Goal: Transaction & Acquisition: Purchase product/service

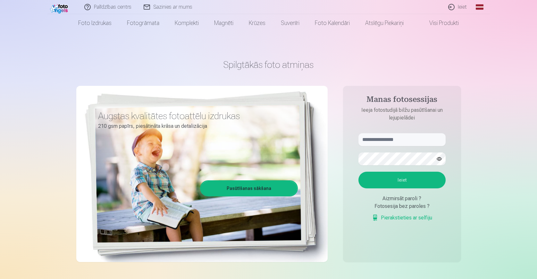
scroll to position [32, 0]
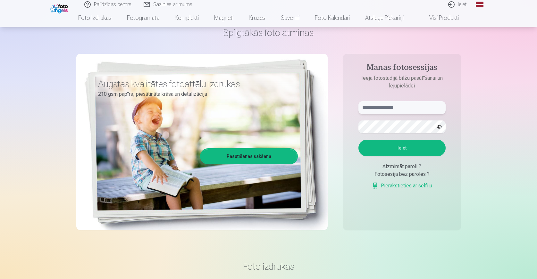
click at [375, 112] on input "text" at bounding box center [401, 107] width 87 height 13
type input "**********"
click at [403, 148] on button "Ieiet" at bounding box center [401, 148] width 87 height 17
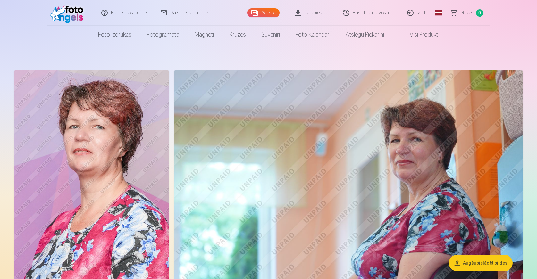
click at [417, 36] on link "Visi produkti" at bounding box center [419, 35] width 55 height 18
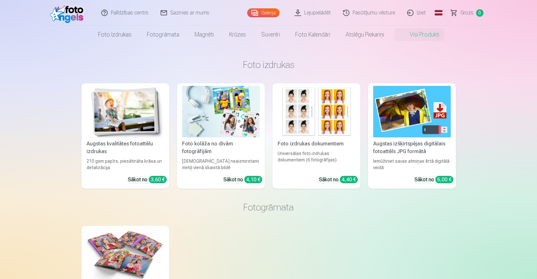
click at [467, 13] on span "Grozs" at bounding box center [466, 13] width 13 height 8
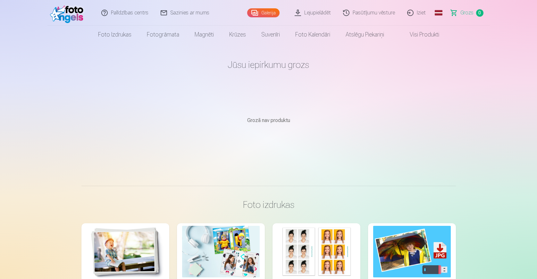
click at [270, 14] on link "Galerija" at bounding box center [263, 12] width 32 height 9
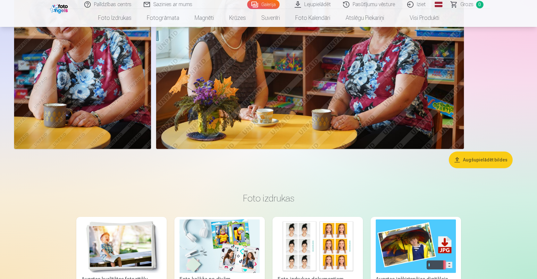
scroll to position [385, 0]
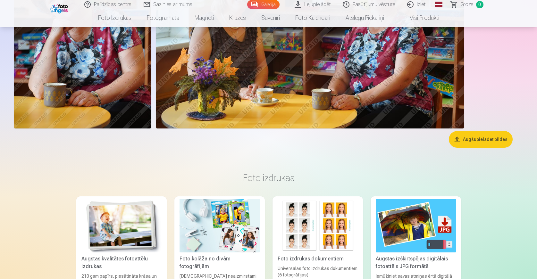
click at [484, 141] on button "Augšupielādēt bildes" at bounding box center [481, 139] width 64 height 17
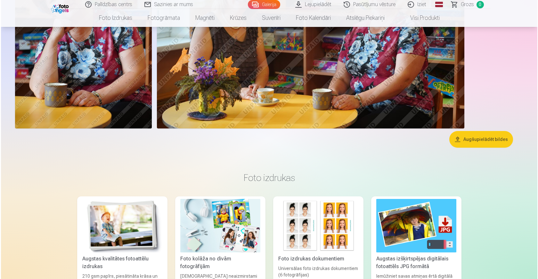
scroll to position [386, 0]
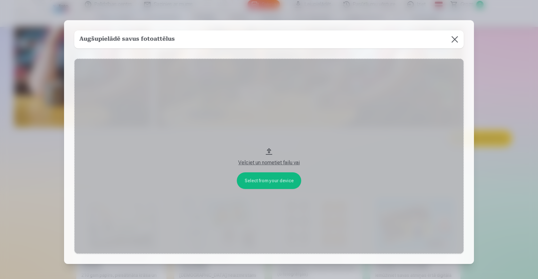
click at [269, 152] on button "Velciet un nometiet failu vai" at bounding box center [269, 157] width 390 height 196
click at [268, 183] on button "Velciet un nometiet failu vai" at bounding box center [269, 157] width 390 height 196
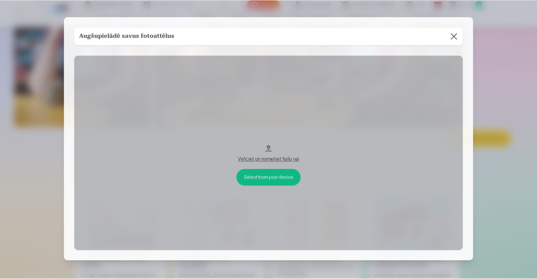
scroll to position [0, 0]
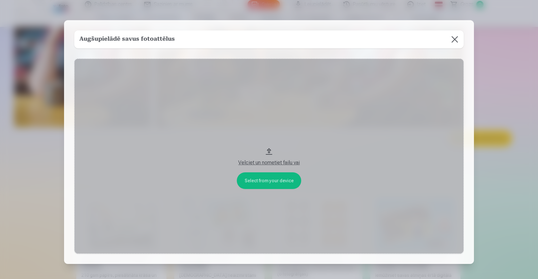
click at [453, 37] on button at bounding box center [455, 39] width 18 height 18
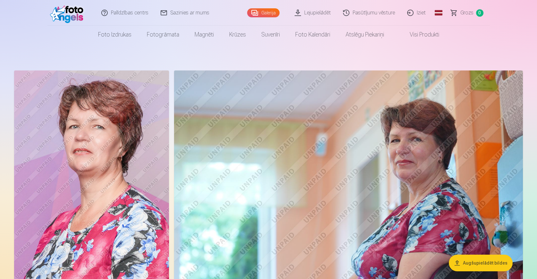
click at [366, 13] on link "Pasūtījumu vēsture" at bounding box center [369, 13] width 64 height 26
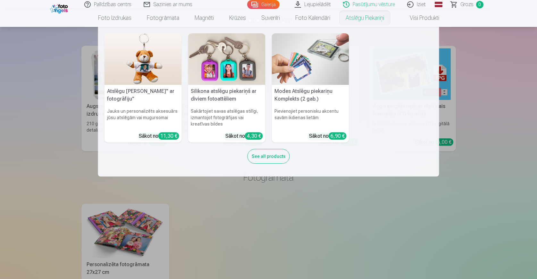
scroll to position [128, 0]
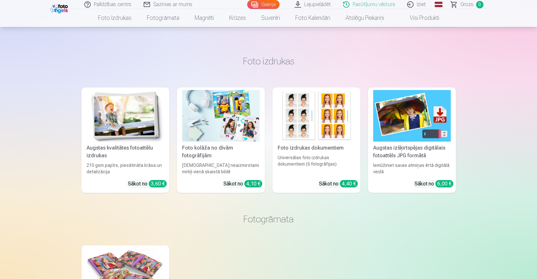
click at [348, 6] on link "Pasūtījumu vēsture" at bounding box center [369, 4] width 64 height 9
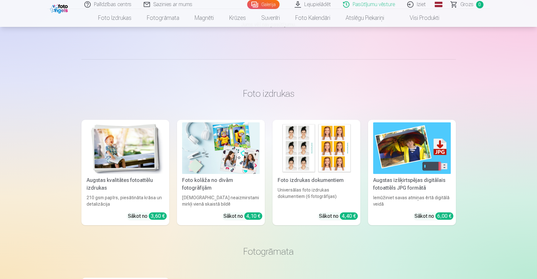
scroll to position [96, 0]
click at [268, 5] on link "Galerija" at bounding box center [263, 4] width 32 height 9
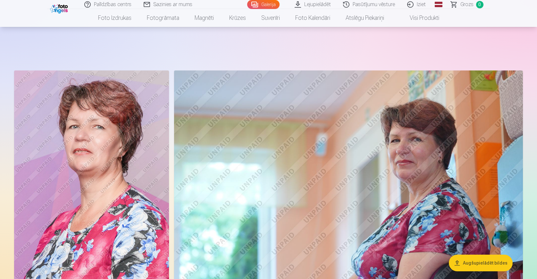
click at [268, 5] on div "Galerija" at bounding box center [264, 4] width 35 height 9
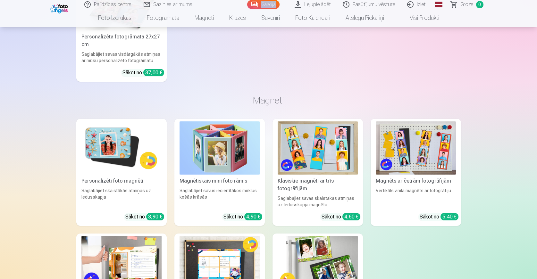
scroll to position [737, 0]
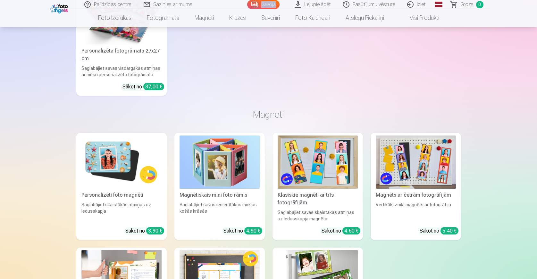
click at [110, 193] on div "Personalizēti foto magnēti" at bounding box center [121, 195] width 85 height 8
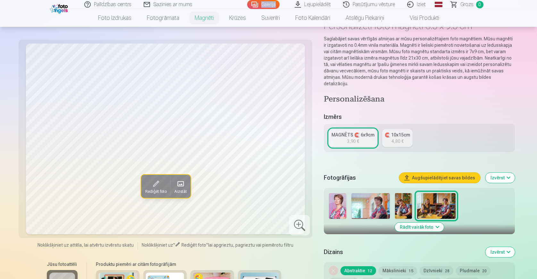
scroll to position [64, 0]
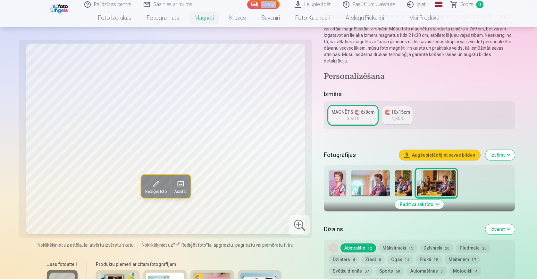
click at [336, 181] on img at bounding box center [337, 184] width 17 height 26
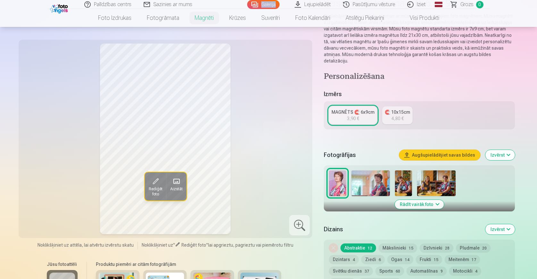
click at [403, 183] on img at bounding box center [403, 184] width 17 height 26
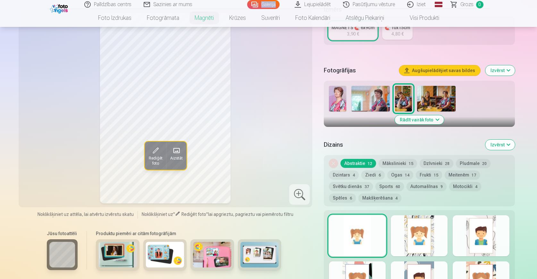
scroll to position [128, 0]
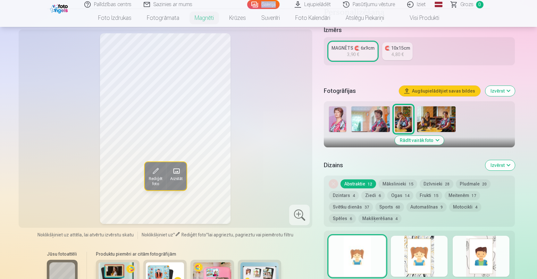
click at [336, 113] on img at bounding box center [337, 119] width 17 height 26
click at [403, 114] on img at bounding box center [403, 119] width 17 height 26
click at [367, 114] on img at bounding box center [370, 119] width 38 height 26
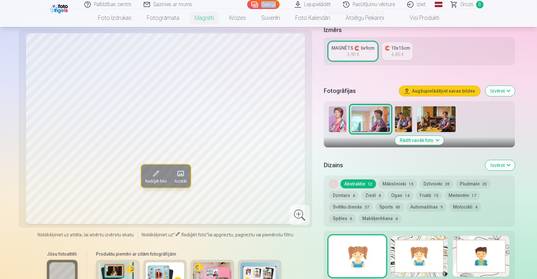
click at [336, 118] on img at bounding box center [337, 119] width 17 height 26
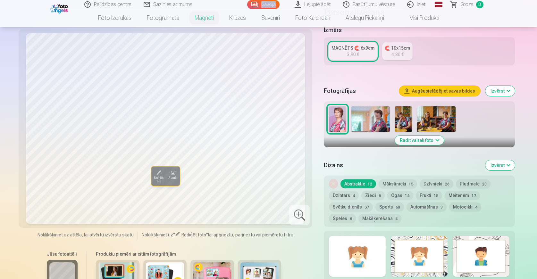
click at [336, 118] on img at bounding box center [337, 119] width 17 height 26
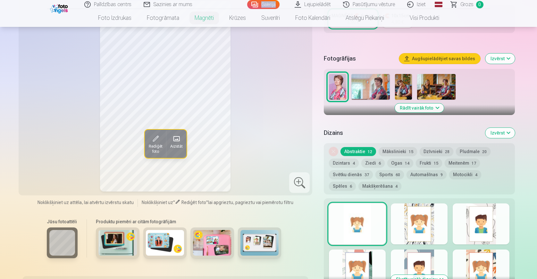
scroll to position [160, 0]
click at [501, 128] on button "Izvērst" at bounding box center [499, 133] width 29 height 10
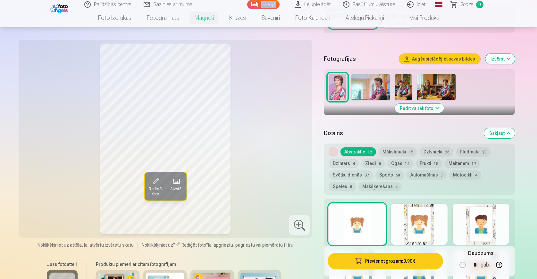
click at [501, 128] on button "Sakļaut" at bounding box center [499, 133] width 31 height 10
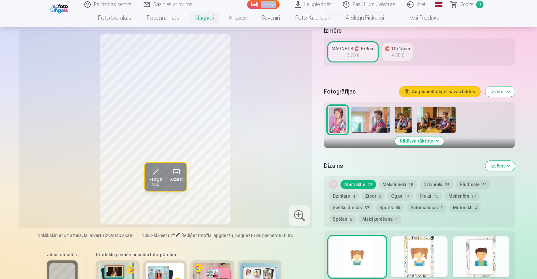
scroll to position [127, 0]
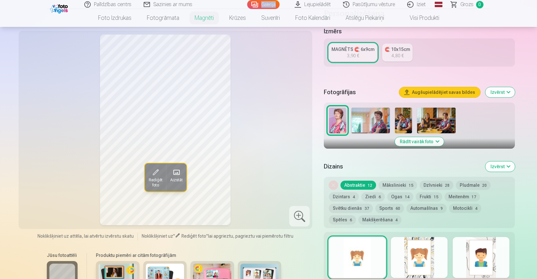
click at [509, 87] on button "Izvērst" at bounding box center [499, 92] width 29 height 10
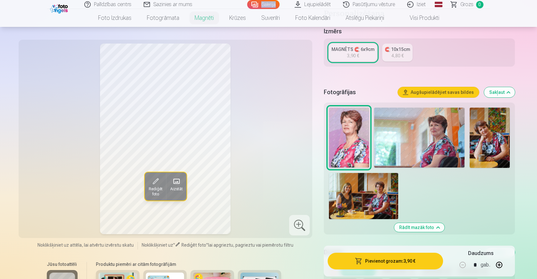
click at [509, 87] on button "Sakļaut" at bounding box center [499, 92] width 31 height 10
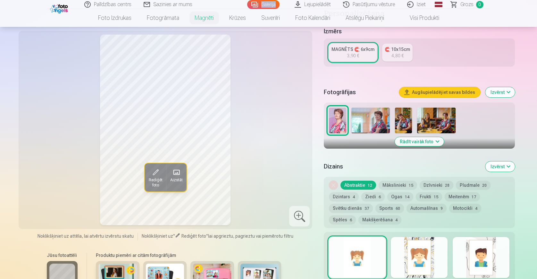
scroll to position [120, 0]
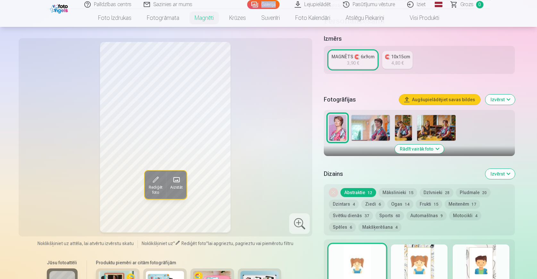
click at [343, 200] on button "Dzintars 4" at bounding box center [344, 204] width 30 height 9
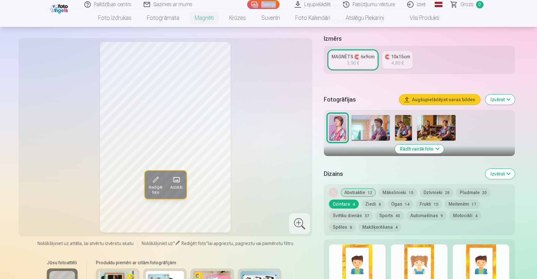
click at [361, 188] on button "Abstraktie 12" at bounding box center [358, 192] width 36 height 9
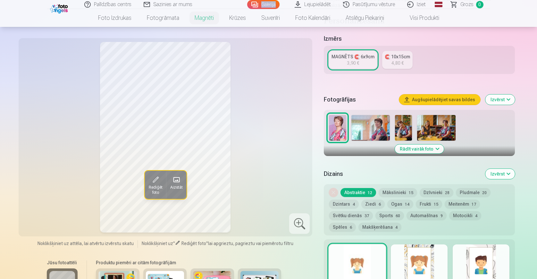
click at [423, 200] on button "Frukti 15" at bounding box center [429, 204] width 26 height 9
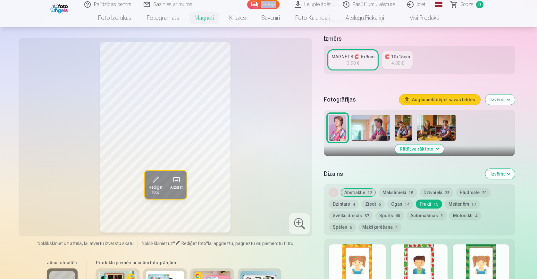
click at [462, 200] on button "Meitenēm 17" at bounding box center [462, 204] width 35 height 9
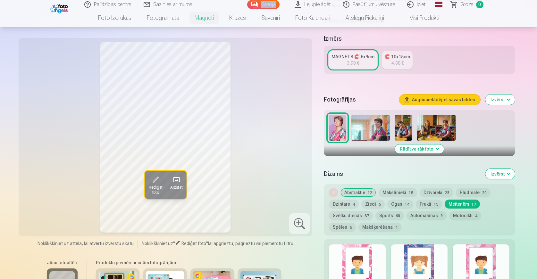
click at [462, 200] on button "Meitenēm 17" at bounding box center [462, 204] width 35 height 9
click at [352, 211] on button "Svētku dienās 37" at bounding box center [351, 215] width 44 height 9
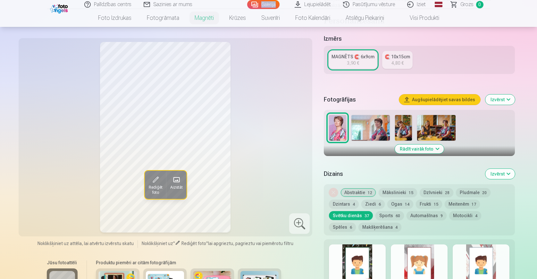
click at [391, 211] on button "Sports 60" at bounding box center [389, 215] width 29 height 9
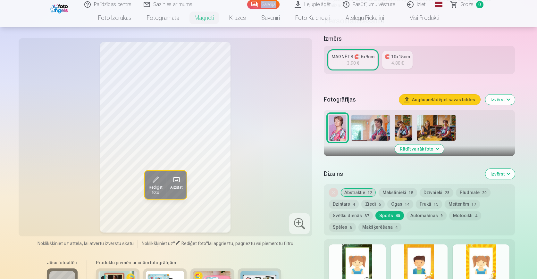
click at [354, 188] on button "Abstraktie 12" at bounding box center [358, 192] width 36 height 9
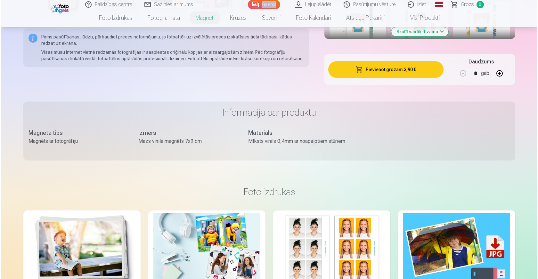
scroll to position [408, 0]
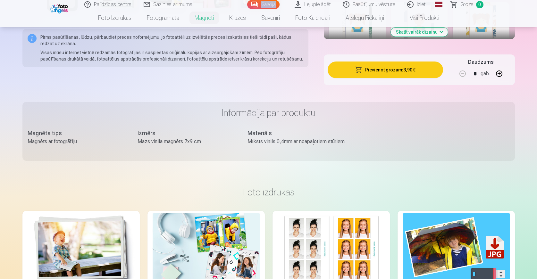
click at [386, 65] on button "Pievienot grozam : 3,90 €" at bounding box center [385, 70] width 115 height 17
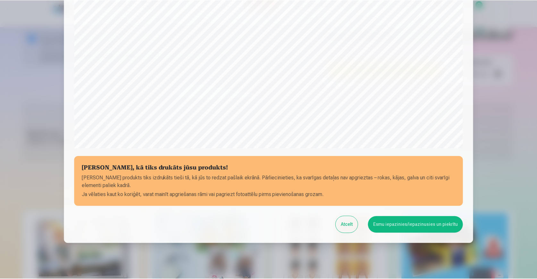
scroll to position [182, 0]
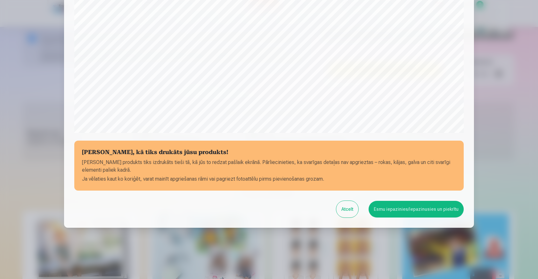
click at [406, 210] on button "Esmu iepazinies/iepazinusies un piekrītu" at bounding box center [416, 209] width 95 height 17
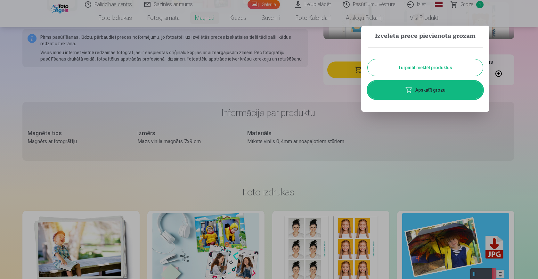
click at [434, 68] on button "Turpināt meklēt produktus" at bounding box center [425, 67] width 115 height 17
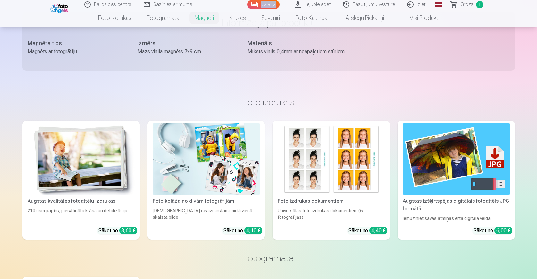
scroll to position [504, 0]
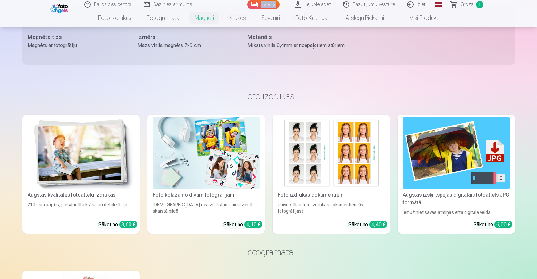
click at [79, 176] on img at bounding box center [81, 152] width 107 height 71
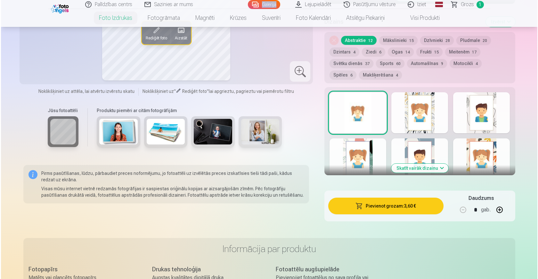
scroll to position [288, 0]
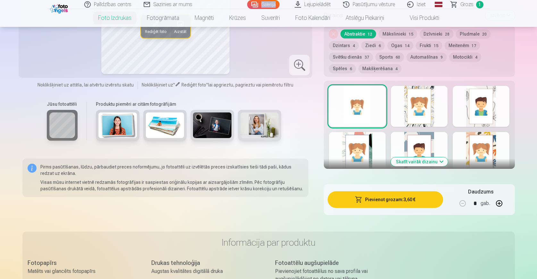
click at [373, 200] on button "Pievienot grozam : 3,60 €" at bounding box center [385, 199] width 115 height 17
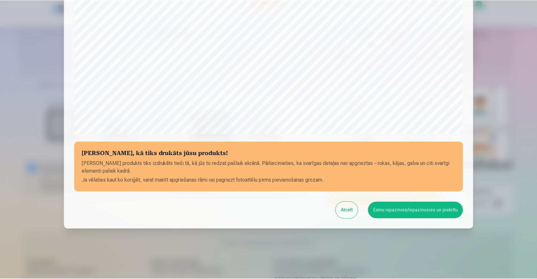
scroll to position [182, 0]
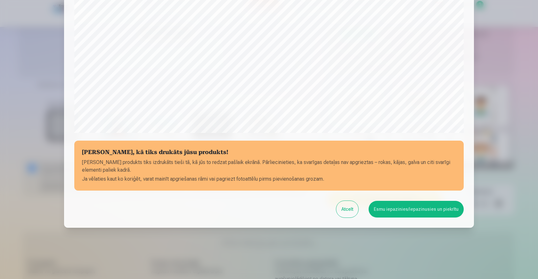
click at [411, 210] on button "Esmu iepazinies/iepazinusies un piekrītu" at bounding box center [416, 209] width 95 height 17
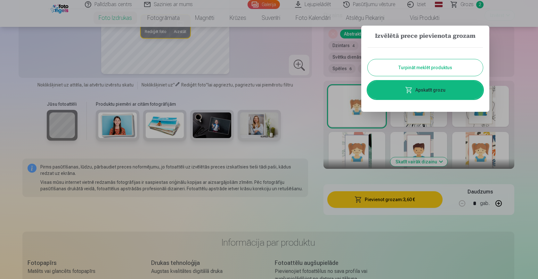
click at [385, 197] on div at bounding box center [269, 139] width 538 height 279
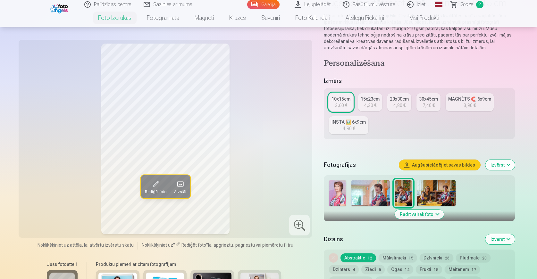
scroll to position [64, 0]
click at [372, 195] on img at bounding box center [370, 194] width 38 height 26
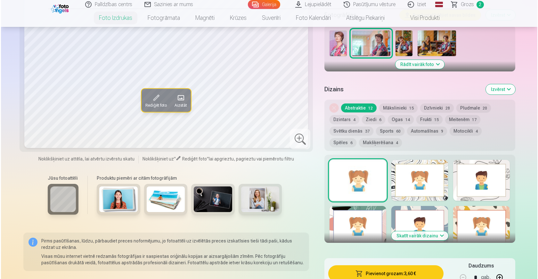
scroll to position [288, 0]
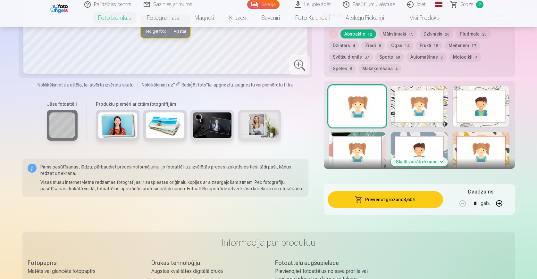
click at [388, 205] on button "Pievienot grozam : 3,60 €" at bounding box center [385, 199] width 115 height 17
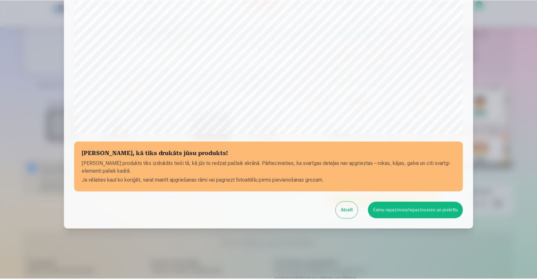
scroll to position [182, 0]
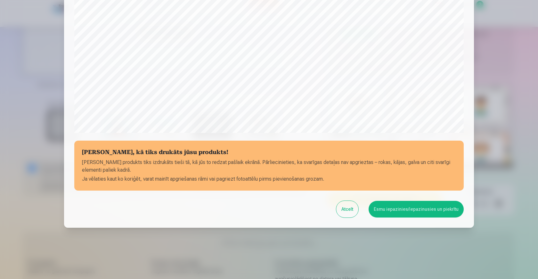
click at [421, 206] on button "Esmu iepazinies/iepazinusies un piekrītu" at bounding box center [416, 209] width 95 height 17
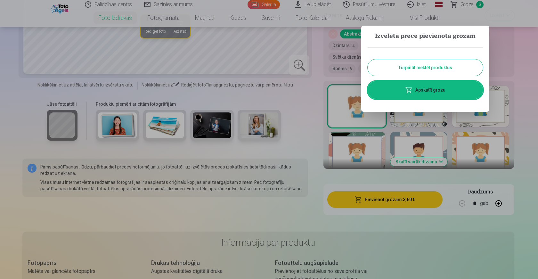
click at [423, 68] on button "Turpināt meklēt produktus" at bounding box center [425, 67] width 115 height 17
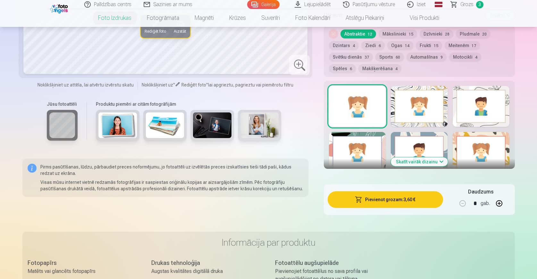
click at [423, 68] on div "Noņemiet dizainu Abstraktie 12 Mākslinieki 15 Dzīvnieki 28 Pludmale 20 Dzintars…" at bounding box center [419, 51] width 191 height 51
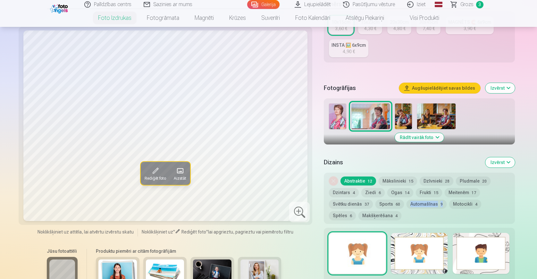
scroll to position [128, 0]
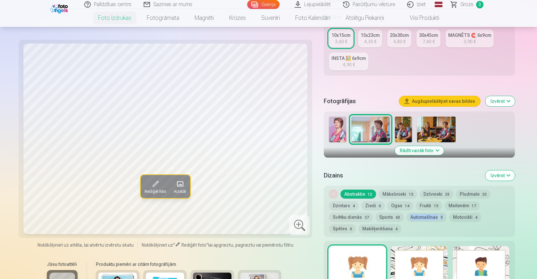
click at [440, 130] on img at bounding box center [436, 130] width 38 height 26
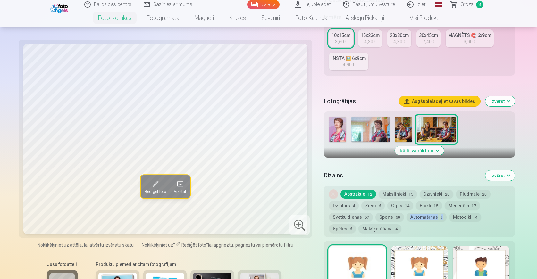
click at [440, 130] on img at bounding box center [436, 130] width 38 height 26
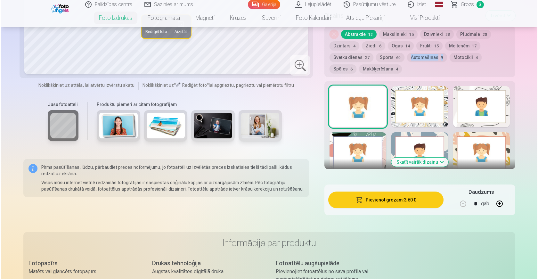
scroll to position [288, 0]
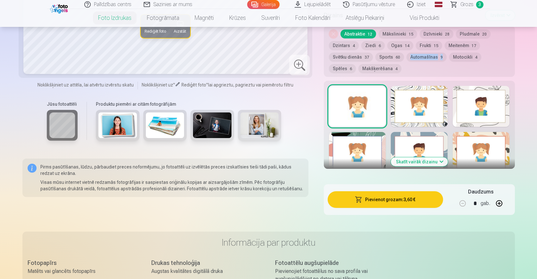
click at [390, 199] on button "Pievienot grozam : 3,60 €" at bounding box center [385, 199] width 115 height 17
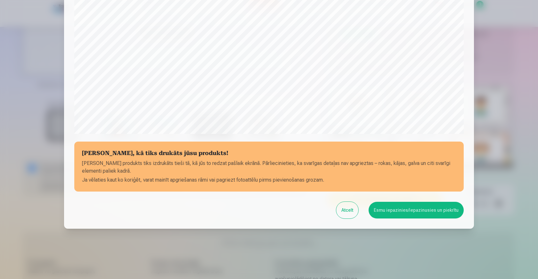
scroll to position [182, 0]
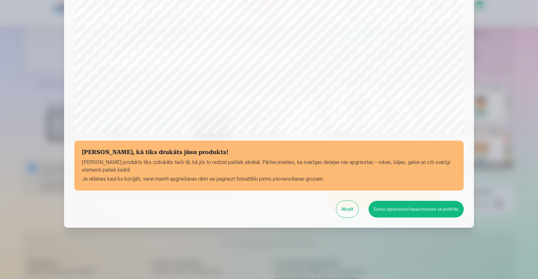
click at [390, 211] on button "Esmu iepazinies/iepazinusies un piekrītu" at bounding box center [416, 209] width 95 height 17
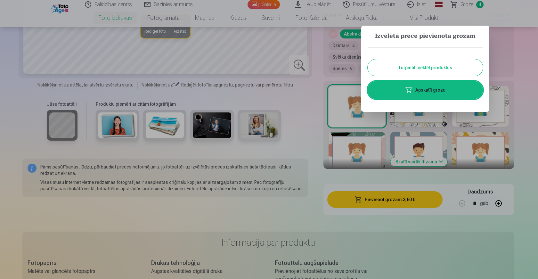
click at [428, 93] on link "Apskatīt grozu" at bounding box center [425, 90] width 115 height 18
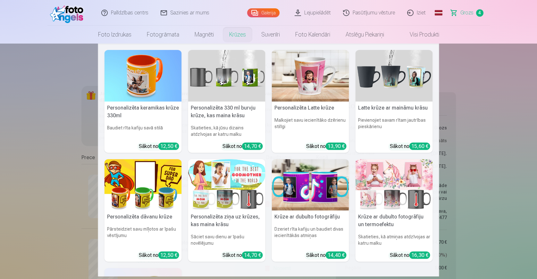
click at [233, 36] on link "Krūzes" at bounding box center [237, 35] width 32 height 18
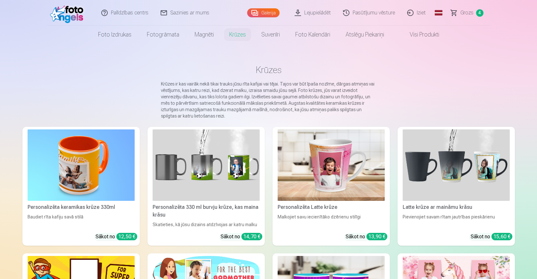
click at [464, 14] on span "Grozs" at bounding box center [466, 13] width 13 height 8
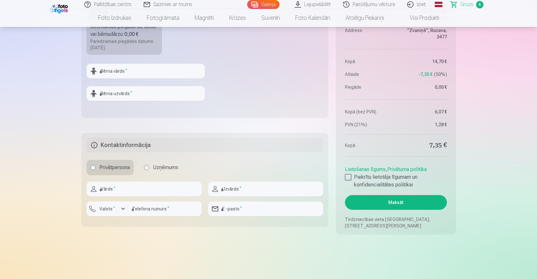
scroll to position [481, 0]
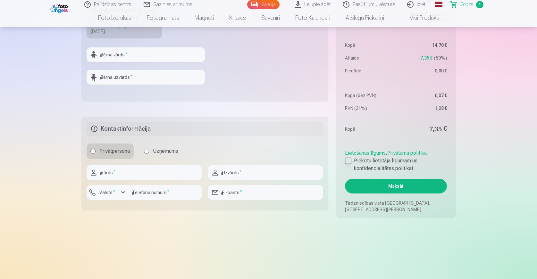
click at [348, 162] on div at bounding box center [348, 161] width 6 height 6
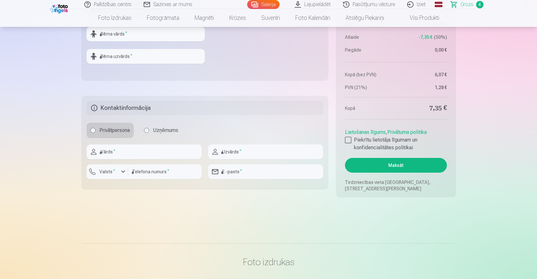
scroll to position [513, 0]
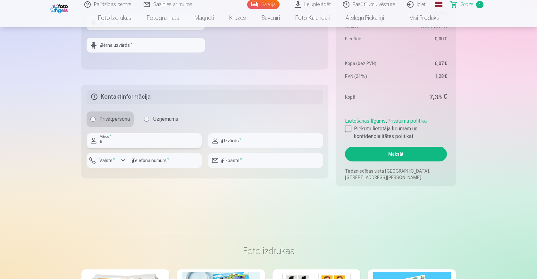
click at [116, 143] on input "text" at bounding box center [144, 140] width 115 height 15
type input "****"
type input "**********"
click at [114, 162] on label "Valsts *" at bounding box center [107, 160] width 21 height 6
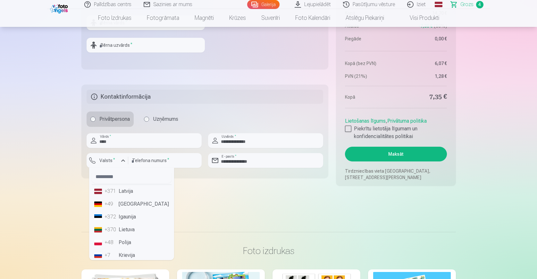
click at [112, 191] on div "+371" at bounding box center [110, 192] width 13 height 8
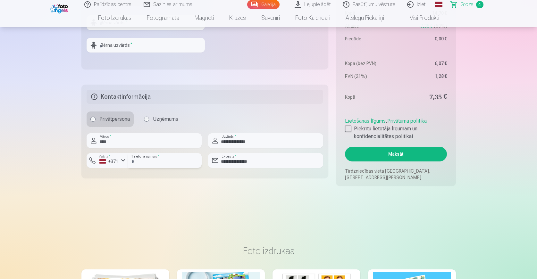
click at [140, 164] on input "number" at bounding box center [164, 160] width 73 height 15
click at [145, 166] on input "number" at bounding box center [164, 160] width 73 height 15
click at [138, 166] on input "number" at bounding box center [164, 160] width 73 height 15
type input "********"
click at [396, 153] on button "Maksāt" at bounding box center [396, 154] width 102 height 15
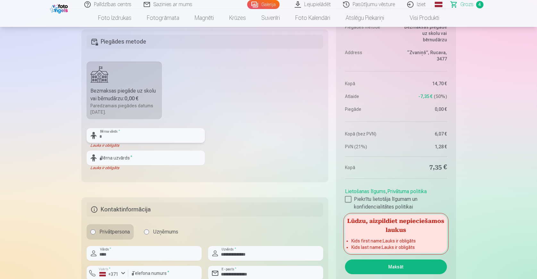
scroll to position [385, 0]
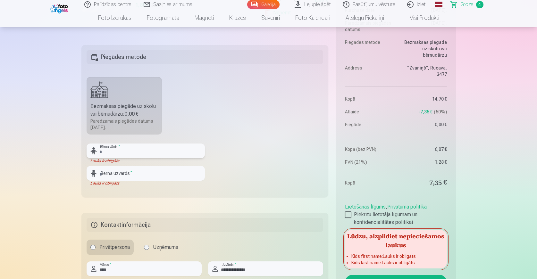
click at [107, 154] on input "text" at bounding box center [146, 151] width 118 height 15
type input "****"
type input "**********"
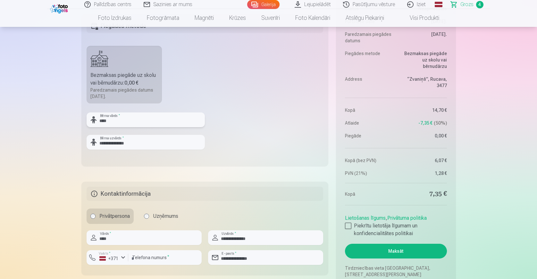
scroll to position [449, 0]
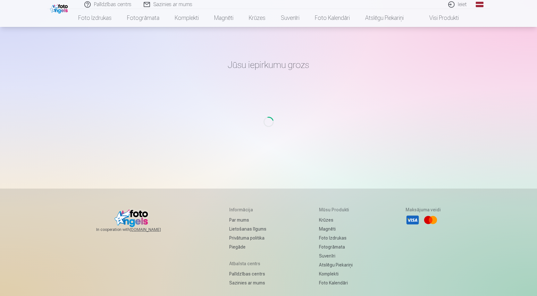
scroll to position [69, 0]
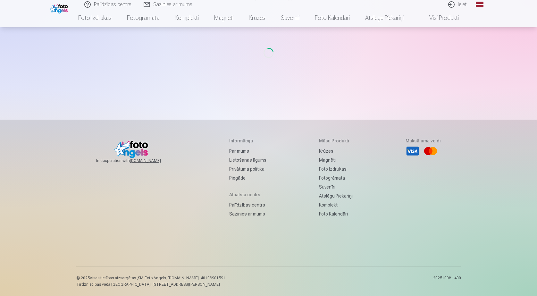
click at [412, 149] on li "Visa" at bounding box center [412, 151] width 14 height 14
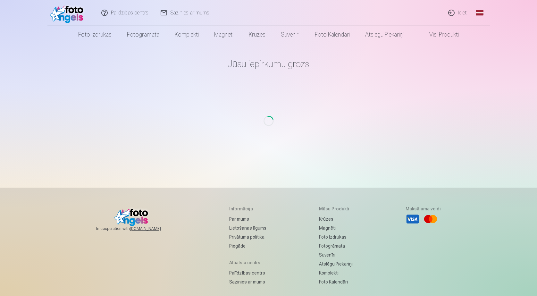
scroll to position [0, 0]
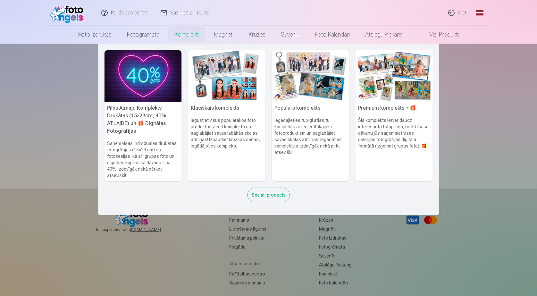
click at [154, 105] on h5 "Pilns Atmiņu Komplekts – Drukātas (15×23cm, 40% ATLAIDE) un 🎁 Digitālas Fotogrā…" at bounding box center [142, 120] width 77 height 36
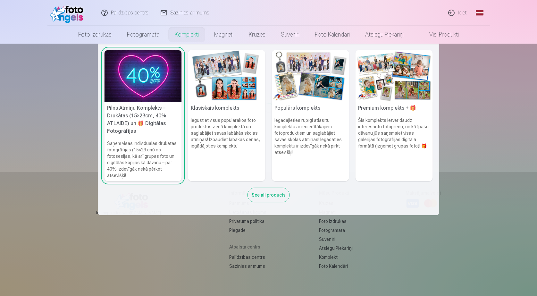
click at [166, 90] on img at bounding box center [142, 76] width 77 height 52
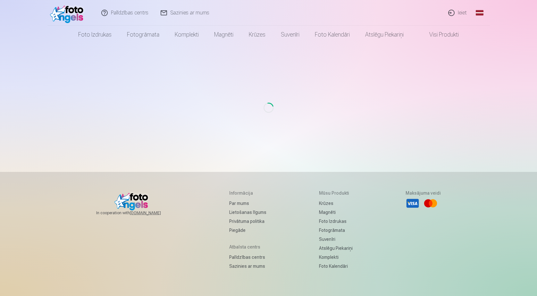
click at [463, 14] on link "Ieiet" at bounding box center [457, 13] width 31 height 26
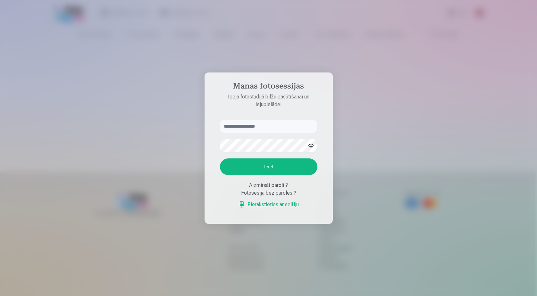
type input "**********"
click at [270, 167] on button "Ieiet" at bounding box center [269, 166] width 97 height 17
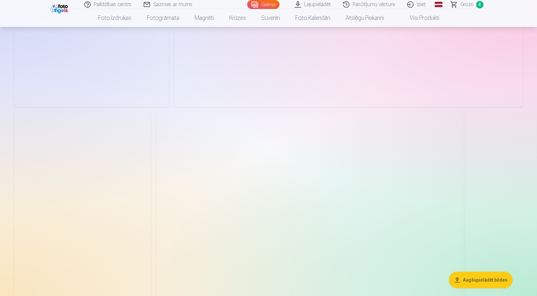
scroll to position [128, 0]
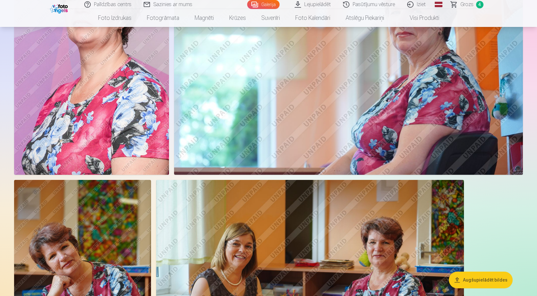
click at [468, 4] on span "Grozs" at bounding box center [466, 5] width 13 height 8
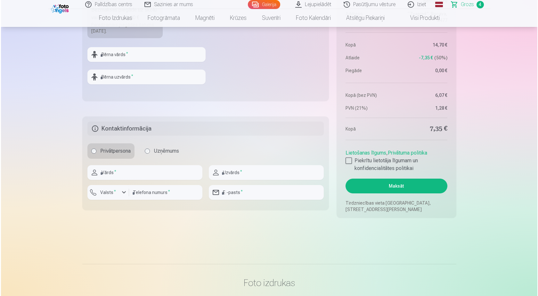
scroll to position [481, 0]
click at [119, 173] on input "text" at bounding box center [144, 172] width 115 height 15
type input "****"
type input "**********"
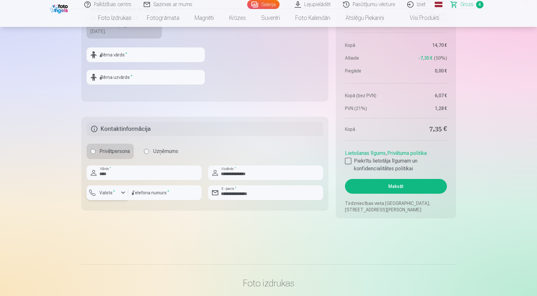
click at [121, 194] on div "button" at bounding box center [123, 193] width 8 height 8
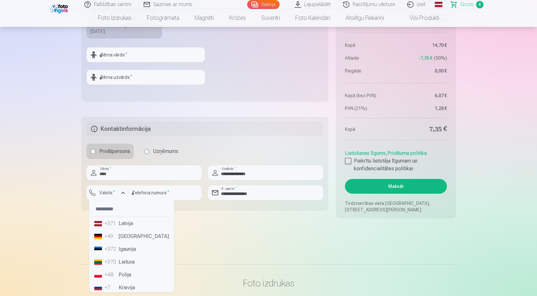
click at [109, 225] on div "+371" at bounding box center [110, 224] width 13 height 8
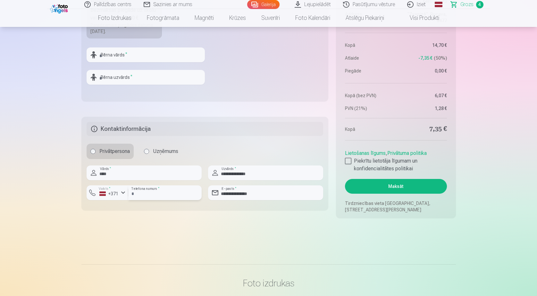
click at [140, 195] on input "number" at bounding box center [164, 192] width 73 height 15
type input "********"
click at [113, 55] on input "text" at bounding box center [146, 54] width 118 height 15
type input "****"
type input "**********"
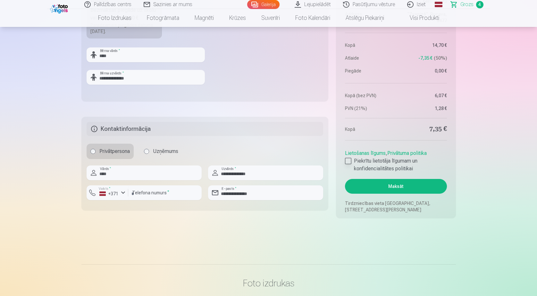
click at [348, 160] on div at bounding box center [348, 161] width 6 height 6
click at [393, 187] on button "Maksāt" at bounding box center [396, 186] width 102 height 15
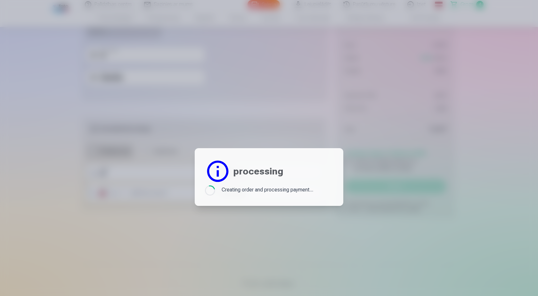
click at [393, 187] on div at bounding box center [269, 148] width 538 height 296
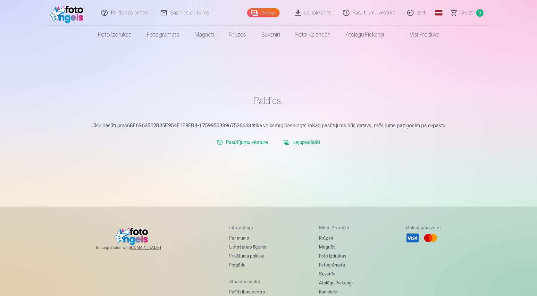
click at [318, 15] on link "Lejupielādēt" at bounding box center [313, 13] width 48 height 26
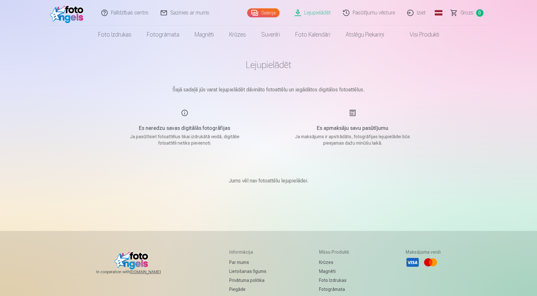
click at [419, 13] on link "Iziet" at bounding box center [416, 13] width 31 height 26
